Goal: Information Seeking & Learning: Learn about a topic

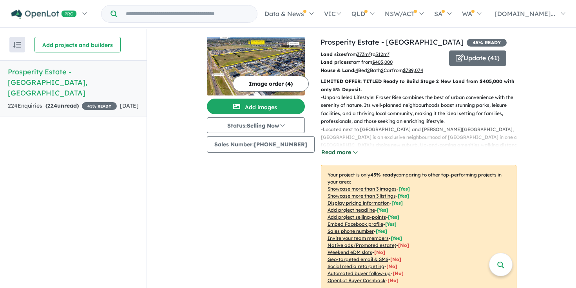
click at [339, 151] on button "Read more" at bounding box center [339, 152] width 37 height 9
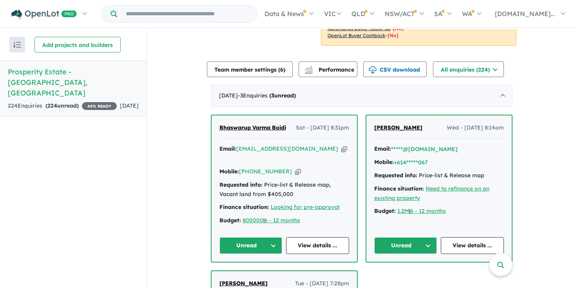
scroll to position [329, 0]
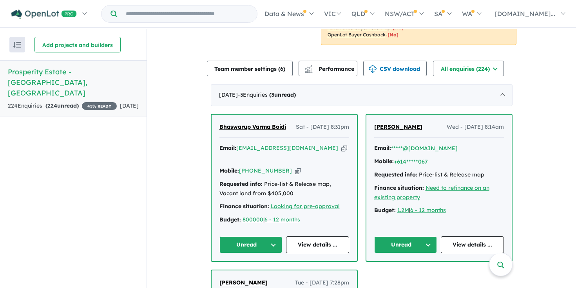
click at [319, 129] on span "Sat - [DATE] 8:31pm" at bounding box center [322, 127] width 53 height 9
drag, startPoint x: 313, startPoint y: 130, endPoint x: 277, endPoint y: 117, distance: 38.8
click at [277, 123] on div "Bhaswarup [DEMOGRAPHIC_DATA] Sat - [DATE] 8:31pm" at bounding box center [284, 131] width 130 height 16
click at [281, 123] on link "Bhaswarup Varma Boidi" at bounding box center [252, 127] width 67 height 9
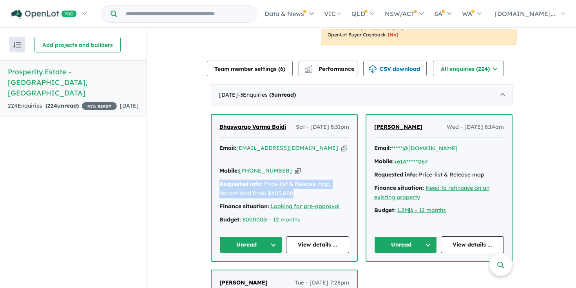
drag, startPoint x: 295, startPoint y: 186, endPoint x: 207, endPoint y: 178, distance: 88.2
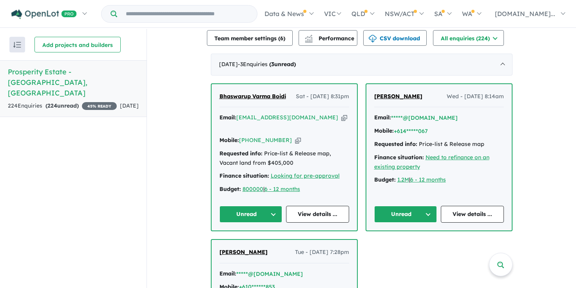
scroll to position [363, 0]
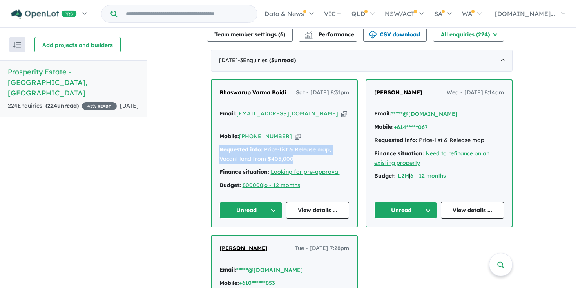
drag, startPoint x: 296, startPoint y: 152, endPoint x: 211, endPoint y: 139, distance: 85.6
click at [212, 139] on div "Bhaswarup Varma Boidi Sat - [DATE] 8:31pm Email: [EMAIL_ADDRESS][DOMAIN_NAME] C…" at bounding box center [284, 153] width 145 height 147
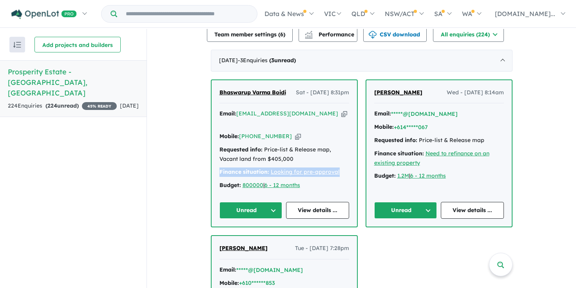
drag, startPoint x: 341, startPoint y: 165, endPoint x: 209, endPoint y: 167, distance: 132.1
click at [211, 167] on div "Bhaswarup Varma Boidi Sat - [DATE] 8:31pm Email: [EMAIL_ADDRESS][DOMAIN_NAME] C…" at bounding box center [284, 154] width 147 height 148
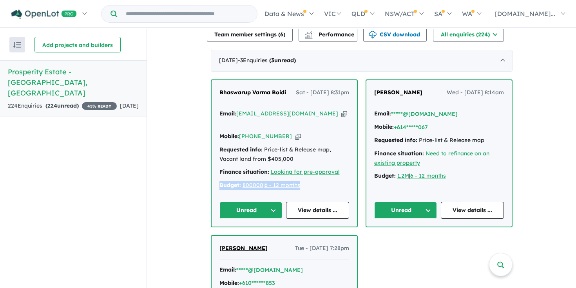
drag, startPoint x: 304, startPoint y: 180, endPoint x: 189, endPoint y: 180, distance: 114.8
drag, startPoint x: 316, startPoint y: 180, endPoint x: 201, endPoint y: 179, distance: 115.2
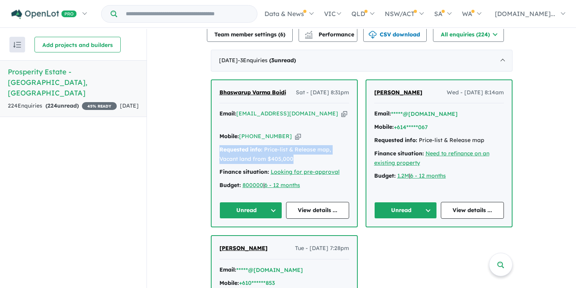
drag, startPoint x: 297, startPoint y: 150, endPoint x: 202, endPoint y: 137, distance: 96.1
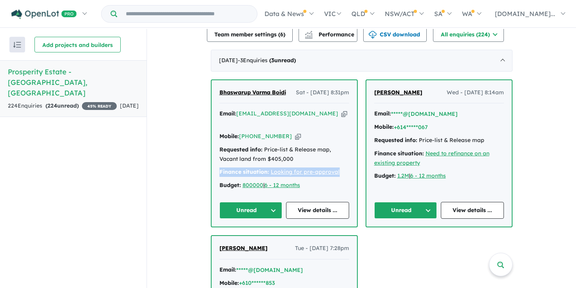
drag, startPoint x: 348, startPoint y: 165, endPoint x: 188, endPoint y: 166, distance: 159.1
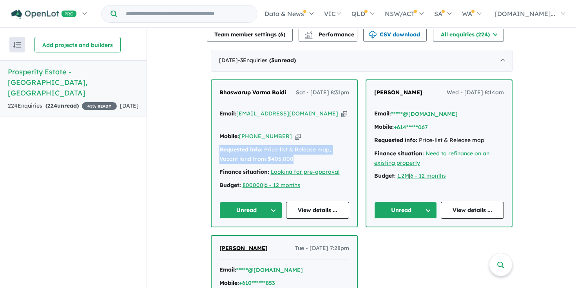
drag, startPoint x: 298, startPoint y: 150, endPoint x: 194, endPoint y: 140, distance: 104.8
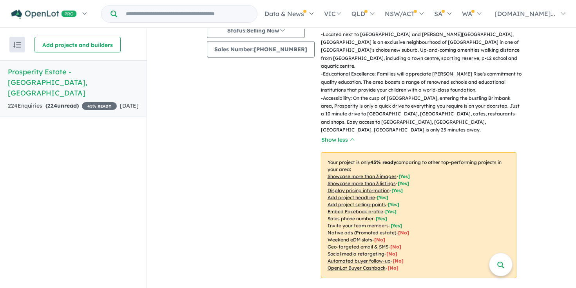
scroll to position [0, 0]
